Goal: Navigation & Orientation: Find specific page/section

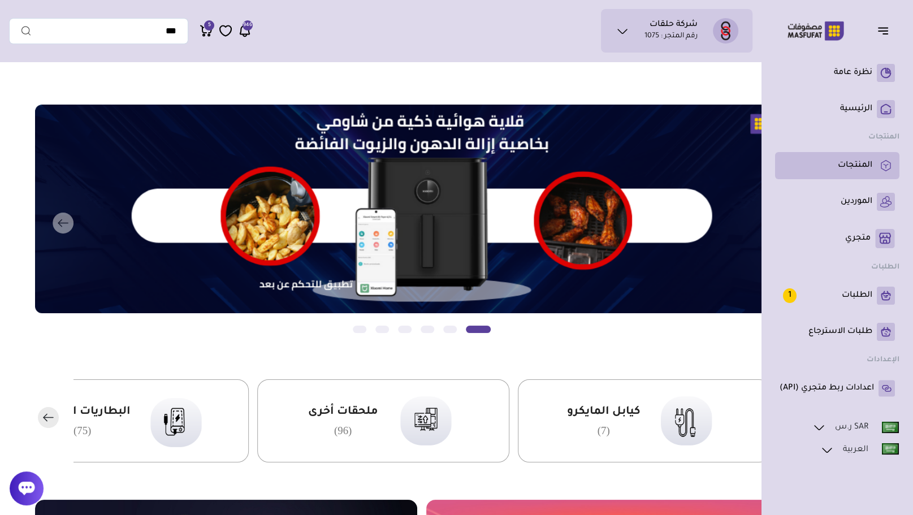
click at [864, 160] on p "المنتجات" at bounding box center [855, 165] width 34 height 11
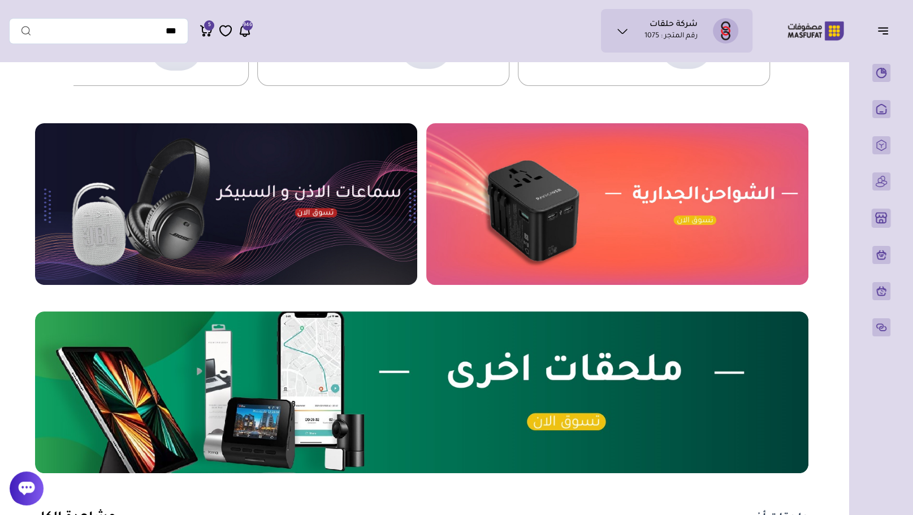
scroll to position [378, 0]
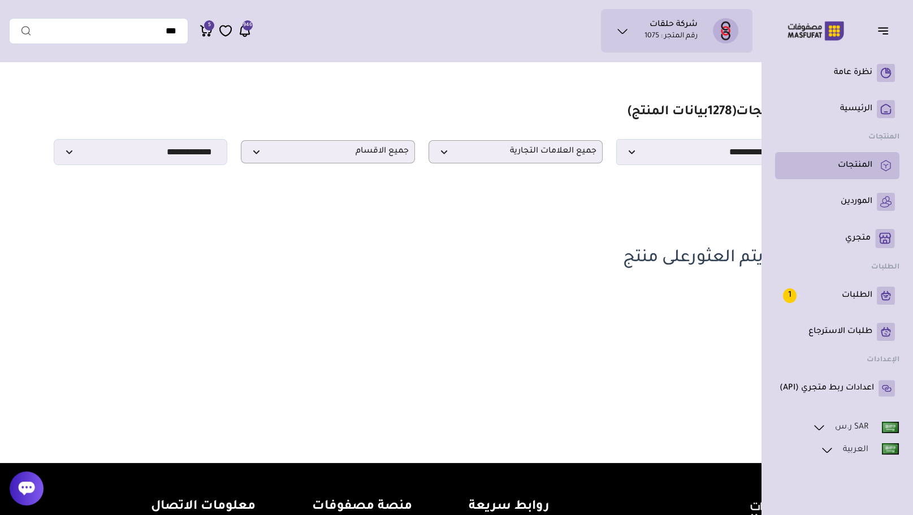
click at [858, 162] on p "المنتجات" at bounding box center [855, 165] width 34 height 11
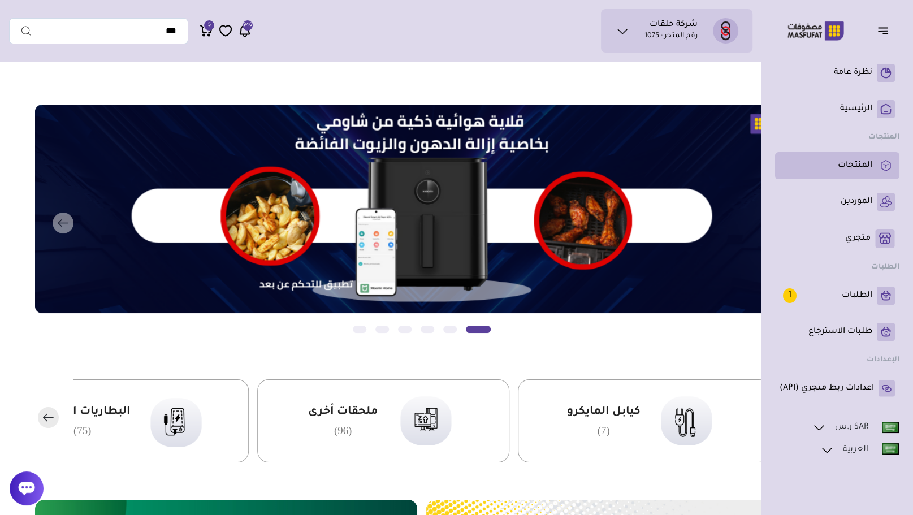
click at [843, 166] on p "المنتجات" at bounding box center [855, 165] width 34 height 11
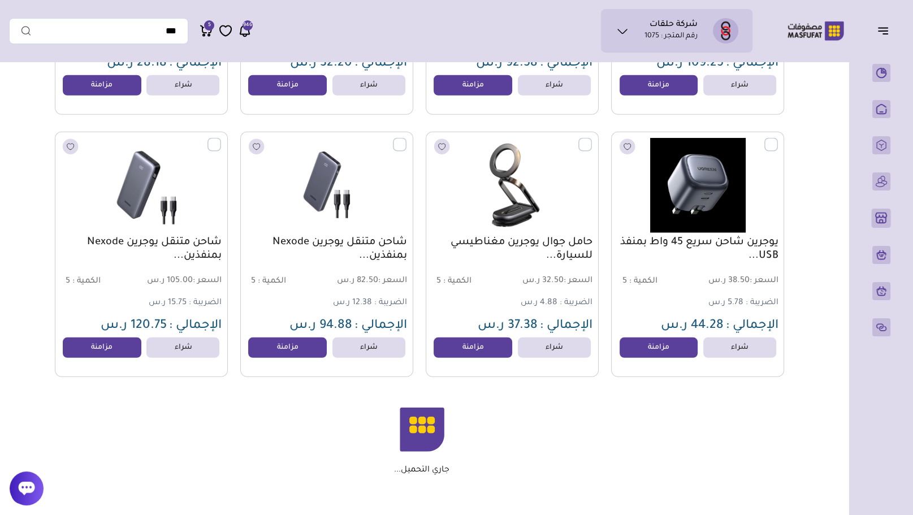
scroll to position [3744, 0]
